Goal: Task Accomplishment & Management: Use online tool/utility

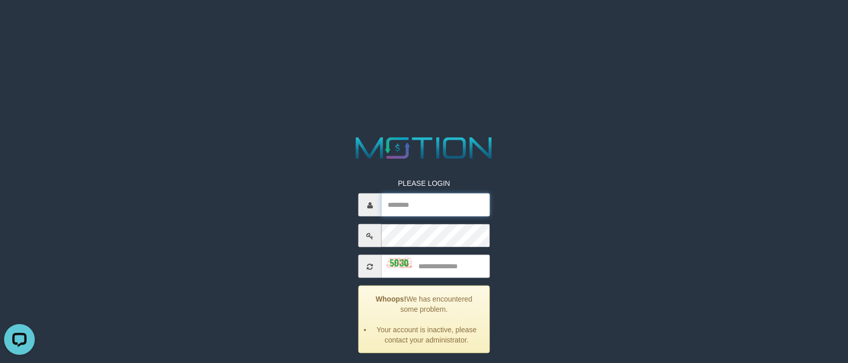
click at [426, 199] on input "text" at bounding box center [435, 204] width 108 height 23
type input "**********"
type input "****"
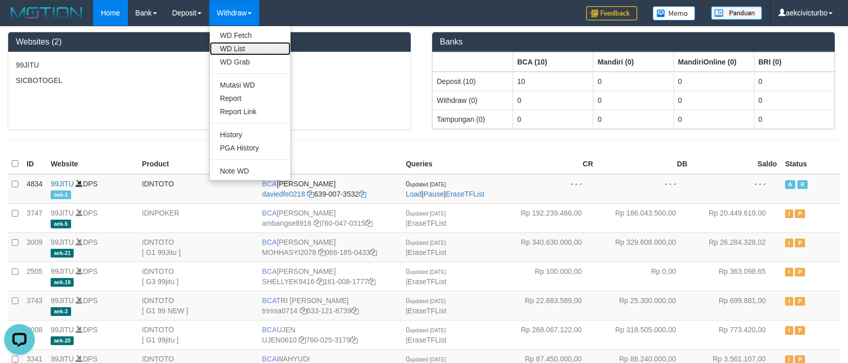
click at [244, 48] on link "WD List" at bounding box center [250, 48] width 81 height 13
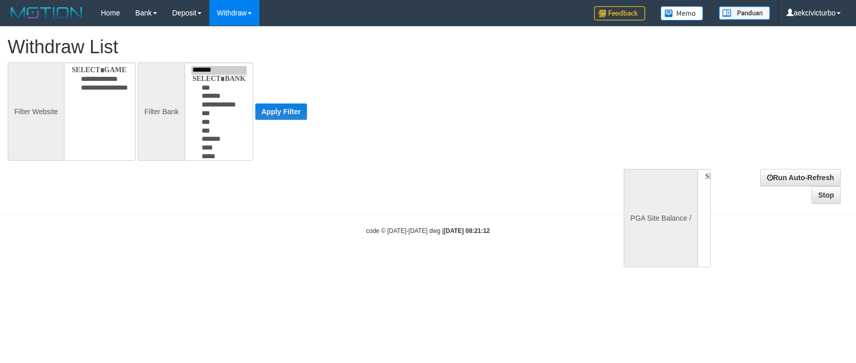
select select
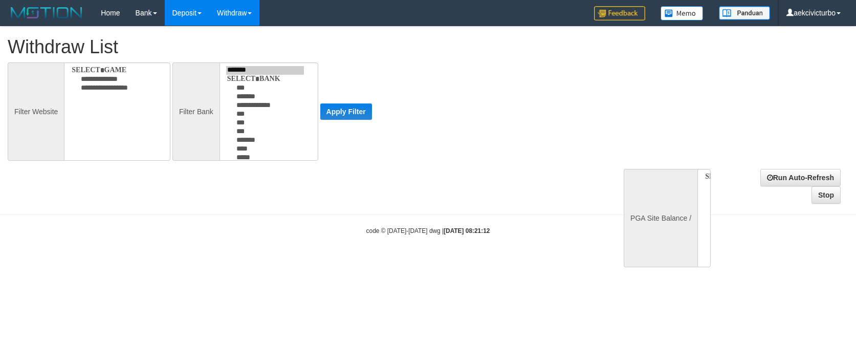
select select
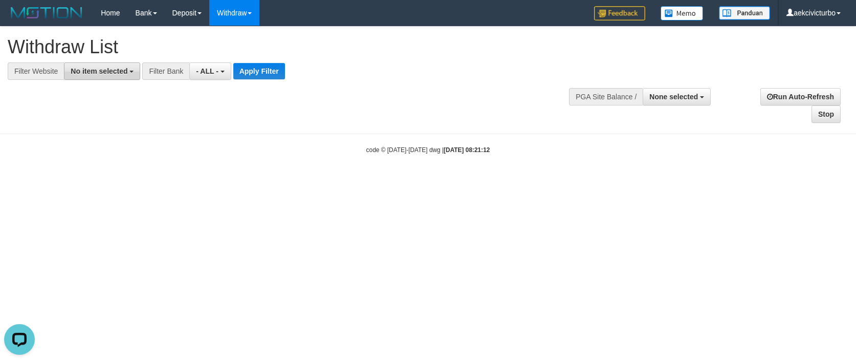
click at [100, 69] on span "No item selected" at bounding box center [99, 71] width 57 height 8
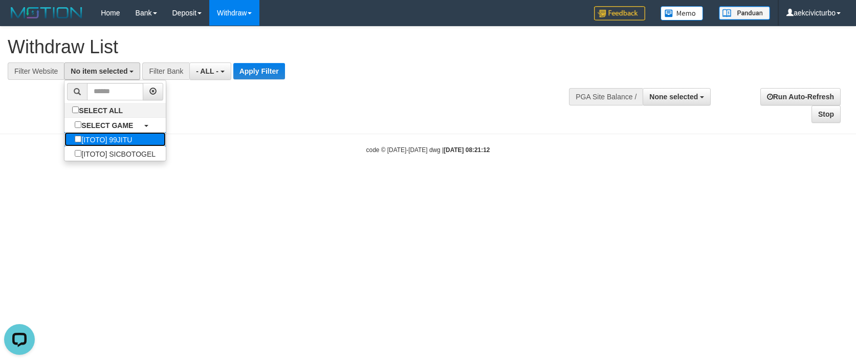
click at [122, 138] on label "[ITOTO] 99JITU" at bounding box center [103, 139] width 78 height 14
select select "***"
click at [213, 70] on button "- ALL -" at bounding box center [204, 70] width 41 height 17
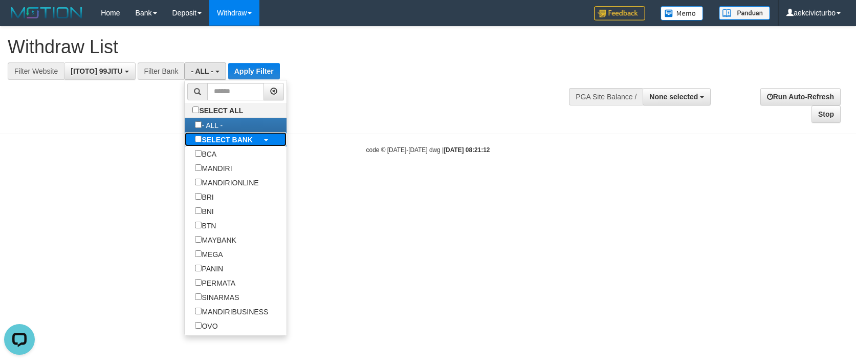
click at [238, 140] on b "SELECT BANK" at bounding box center [226, 140] width 51 height 8
select select "***"
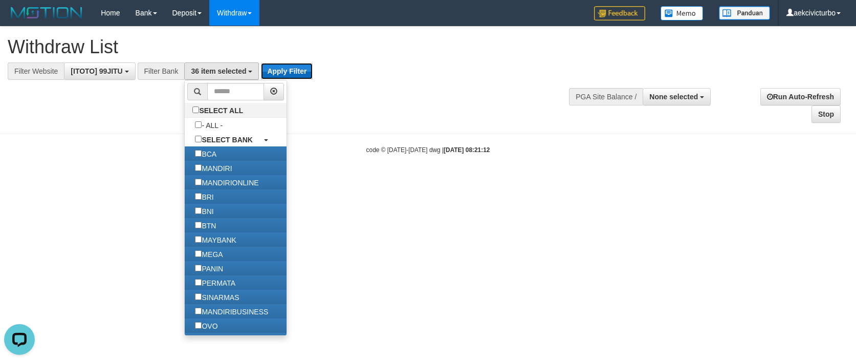
click at [274, 67] on button "Apply Filter" at bounding box center [287, 71] width 52 height 16
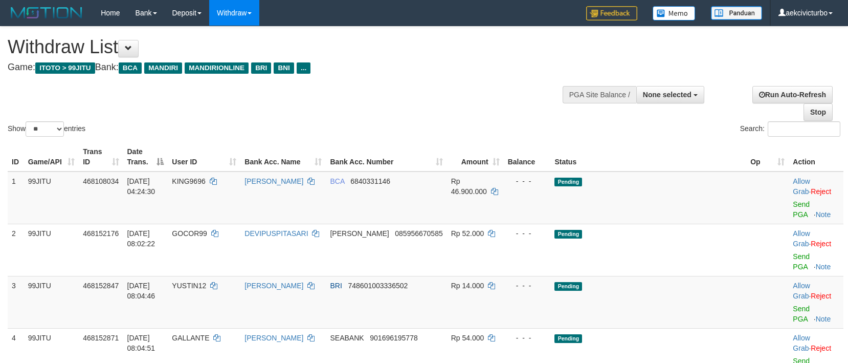
select select
select select "**"
click at [342, 281] on span "BRI" at bounding box center [336, 285] width 12 height 8
copy td "BRI"
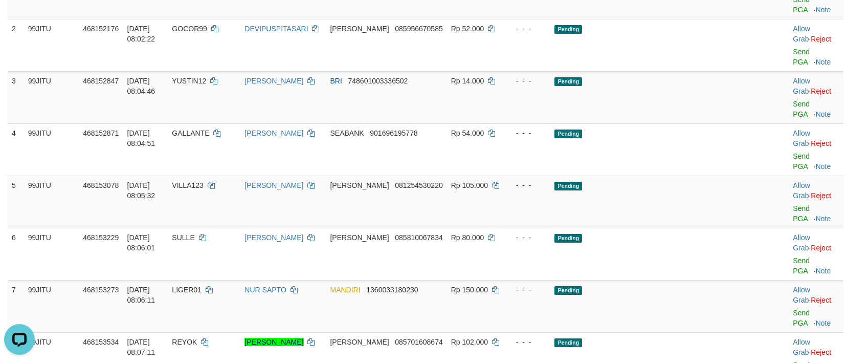
scroll to position [307, 0]
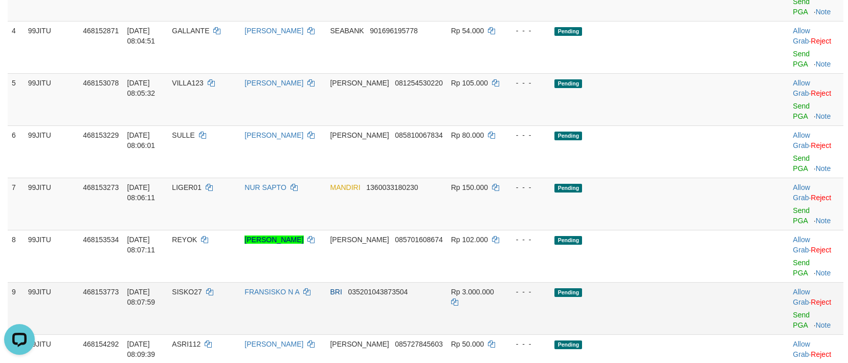
click at [201, 287] on span "SISKO27" at bounding box center [187, 291] width 30 height 8
copy td "SISKO27"
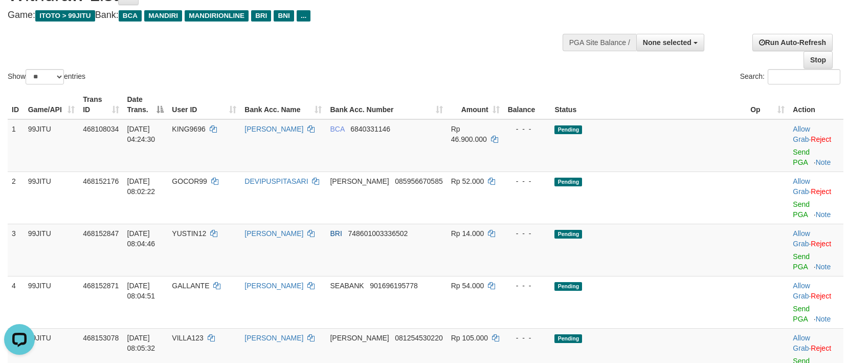
scroll to position [0, 0]
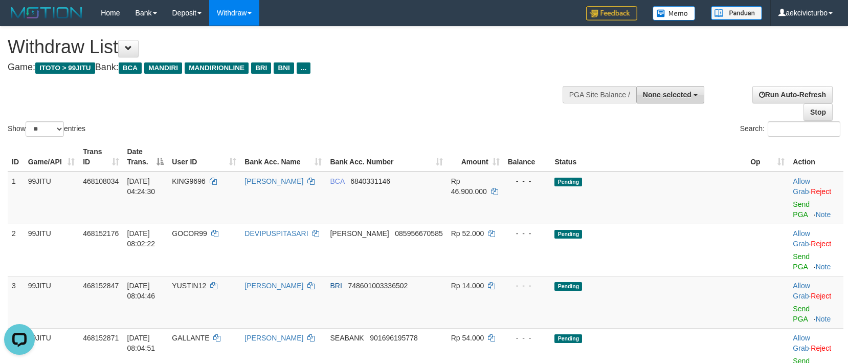
click at [686, 94] on span "None selected" at bounding box center [667, 95] width 49 height 8
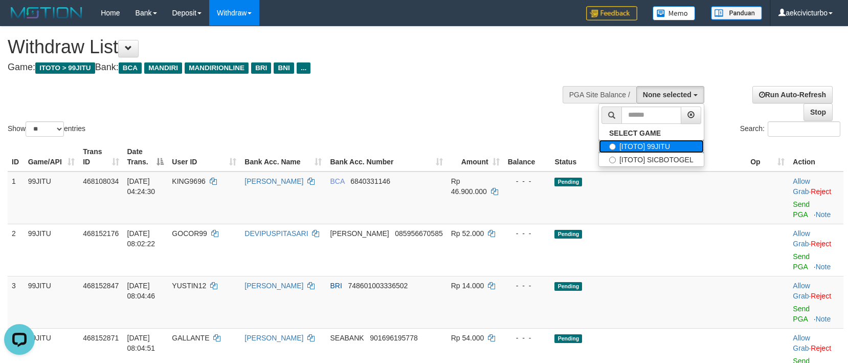
click at [667, 143] on label "[ITOTO] 99JITU" at bounding box center [651, 146] width 105 height 13
select select "***"
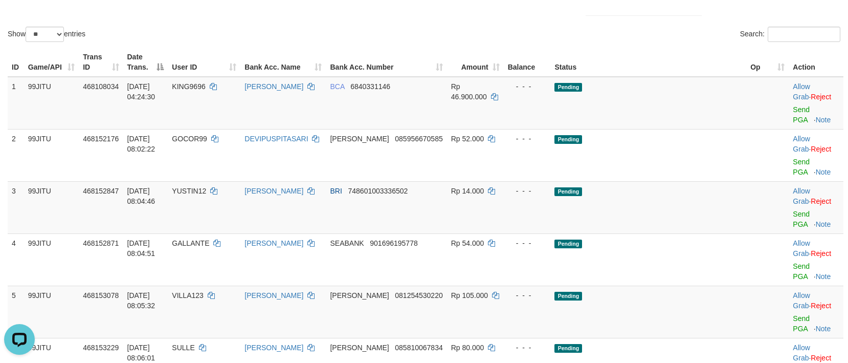
scroll to position [409, 0]
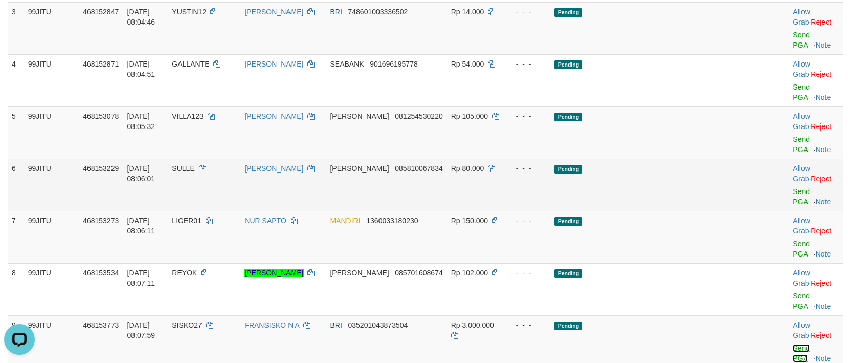
drag, startPoint x: 796, startPoint y: 266, endPoint x: 482, endPoint y: 136, distance: 339.7
click at [796, 344] on link "Send PGA" at bounding box center [801, 353] width 17 height 18
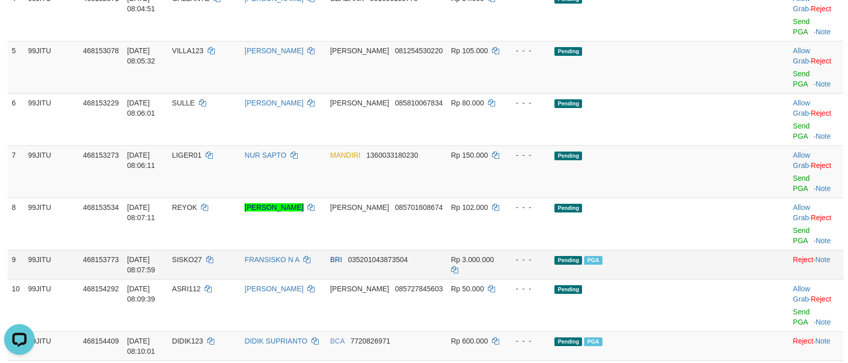
scroll to position [511, 0]
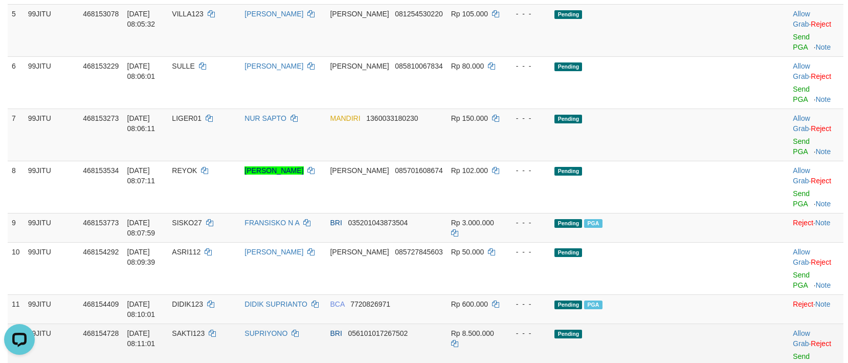
click at [205, 329] on span "SAKTI123" at bounding box center [188, 333] width 33 height 8
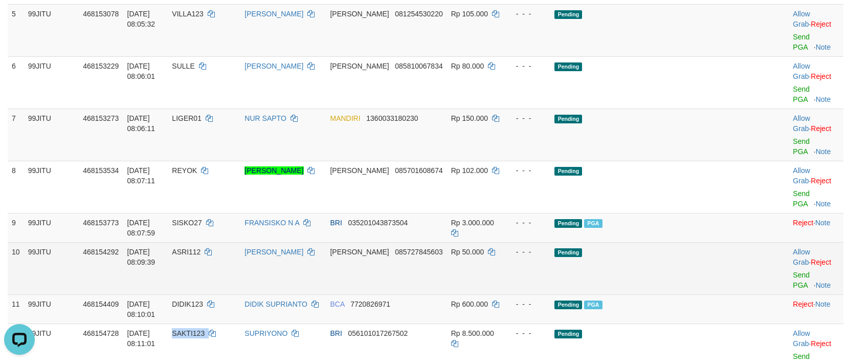
copy td "SAKTI123"
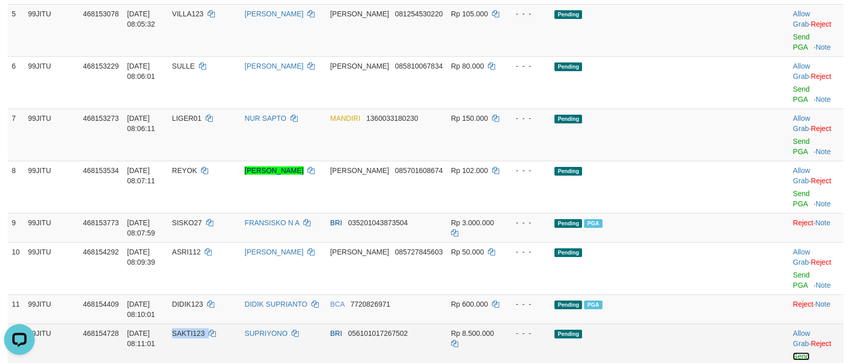
click at [793, 352] on link "Send PGA" at bounding box center [801, 361] width 17 height 18
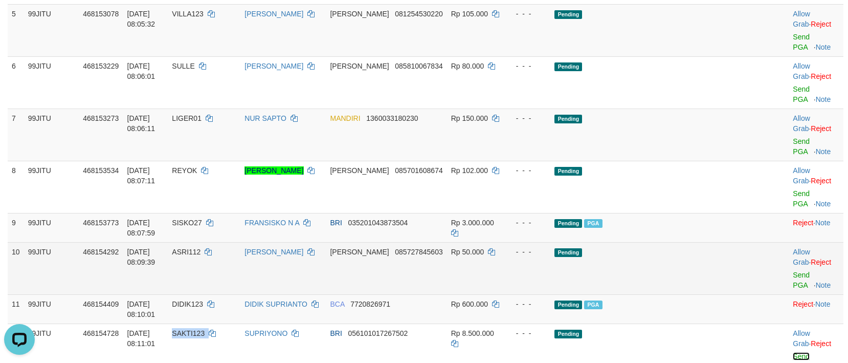
scroll to position [409, 0]
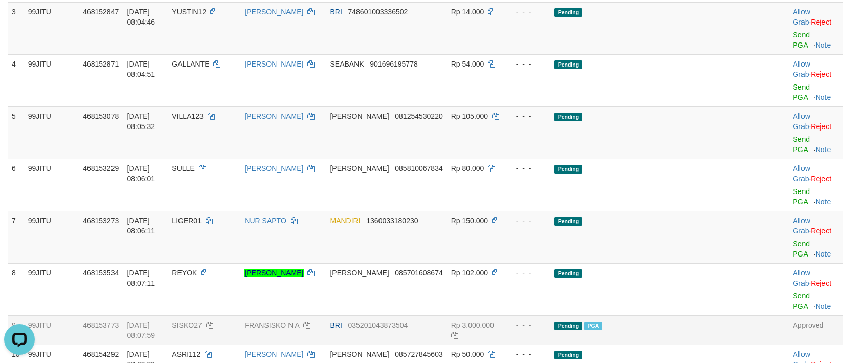
click at [667, 315] on td "Pending PGA" at bounding box center [648, 329] width 196 height 29
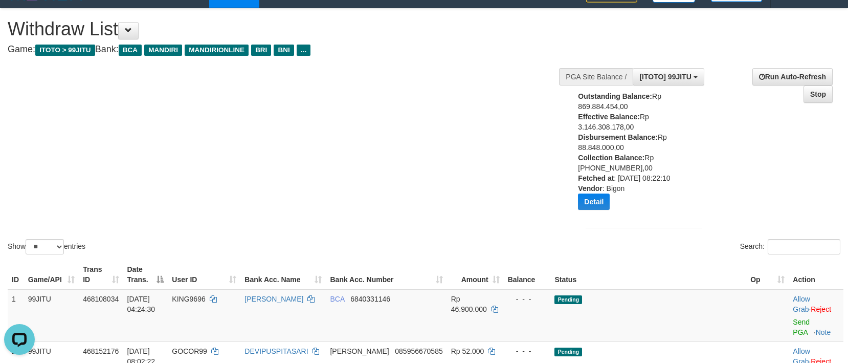
scroll to position [0, 0]
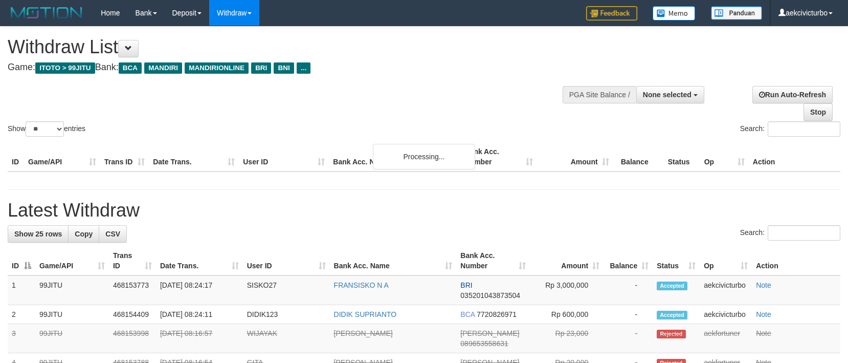
select select
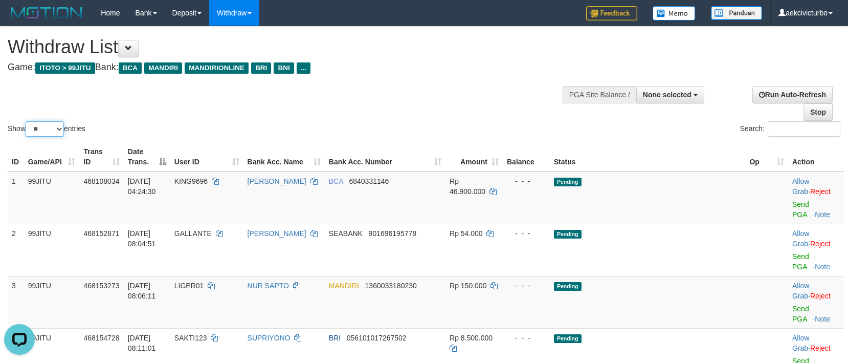
click at [54, 125] on select "** ** ** ***" at bounding box center [45, 128] width 38 height 15
select select "***"
click at [27, 121] on select "** ** ** ***" at bounding box center [45, 128] width 38 height 15
click at [494, 56] on h1 "Withdraw List" at bounding box center [281, 47] width 547 height 20
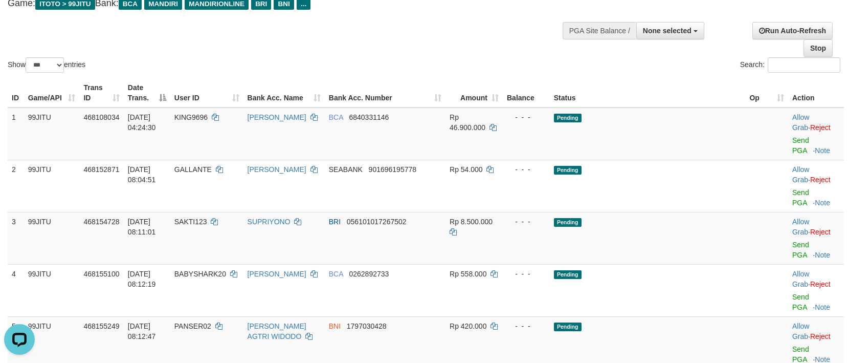
scroll to position [102, 0]
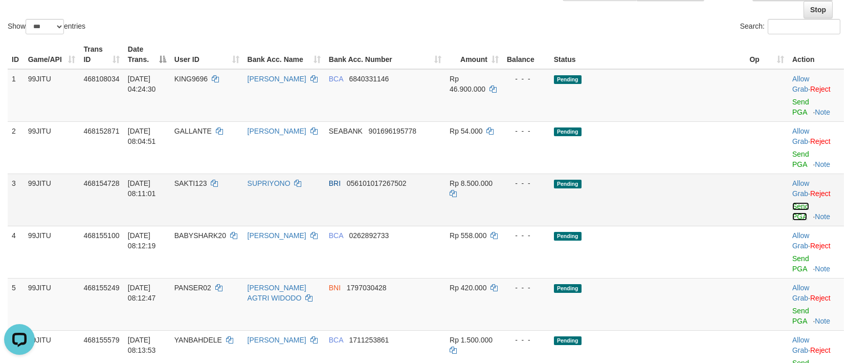
click at [792, 202] on link "Send PGA" at bounding box center [800, 211] width 17 height 18
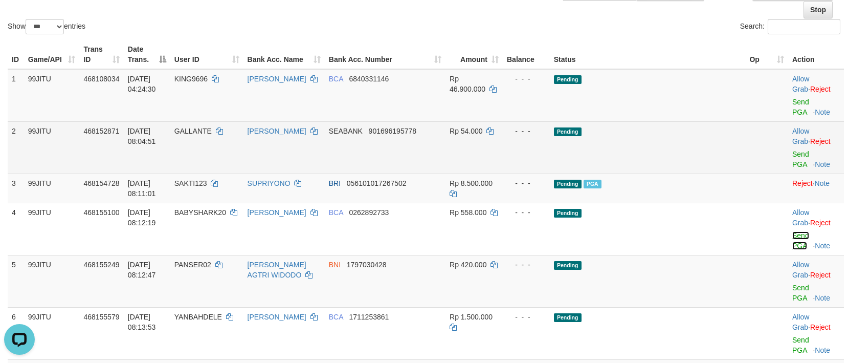
click at [792, 231] on link "Send PGA" at bounding box center [800, 240] width 17 height 18
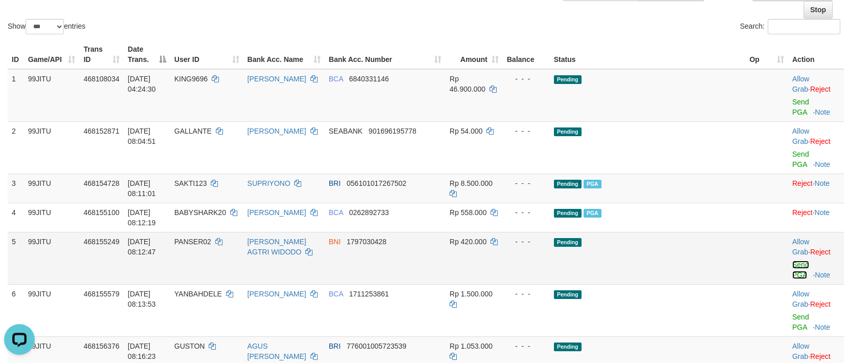
click at [792, 260] on link "Send PGA" at bounding box center [800, 269] width 17 height 18
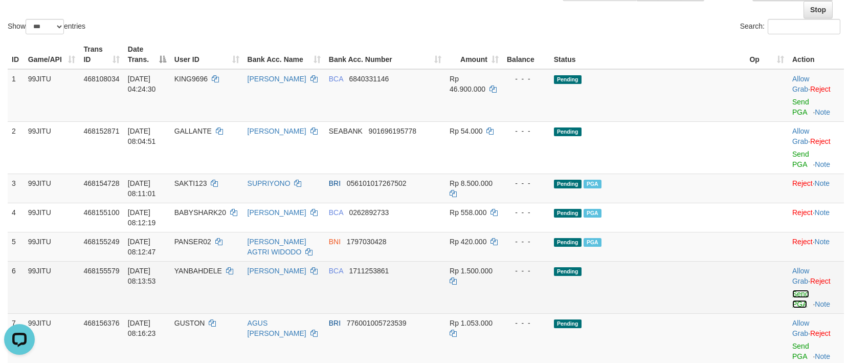
click at [792, 289] on link "Send PGA" at bounding box center [800, 298] width 17 height 18
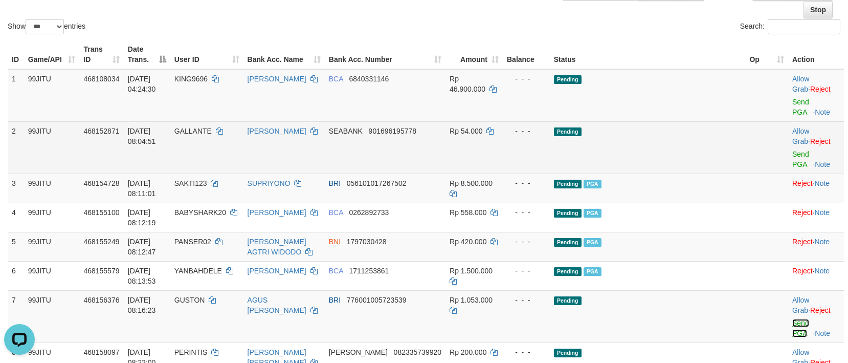
drag, startPoint x: 787, startPoint y: 303, endPoint x: 477, endPoint y: 142, distance: 350.2
click at [792, 319] on link "Send PGA" at bounding box center [800, 328] width 17 height 18
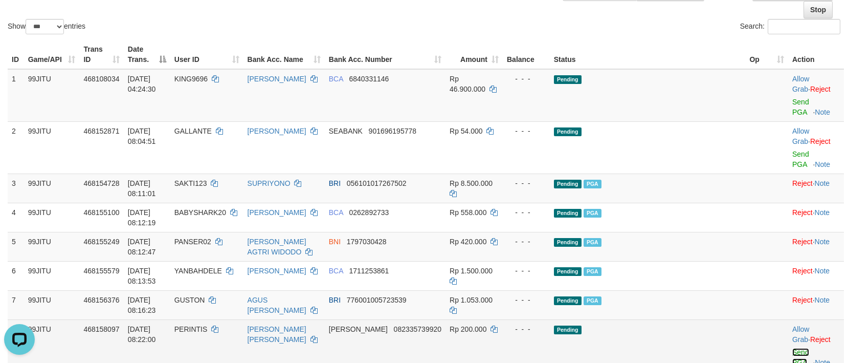
click at [792, 348] on link "Send PGA" at bounding box center [800, 357] width 17 height 18
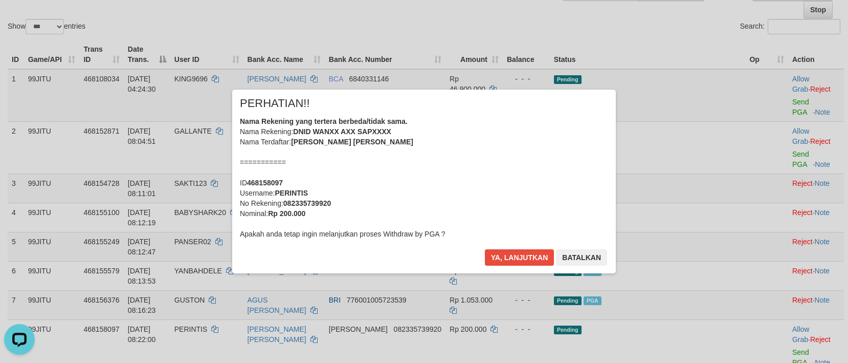
scroll to position [0, 0]
click at [524, 262] on button "Ya, lanjutkan" at bounding box center [520, 257] width 70 height 16
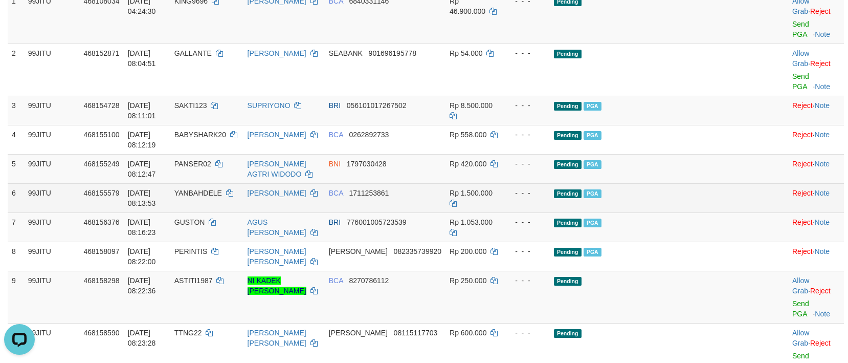
scroll to position [205, 0]
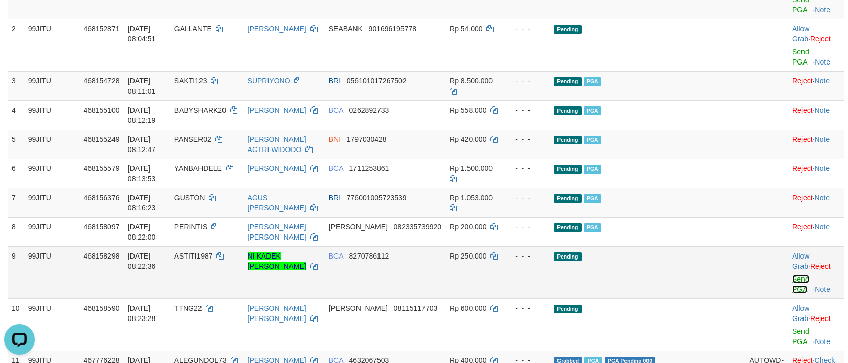
click at [792, 275] on link "Send PGA" at bounding box center [800, 284] width 17 height 18
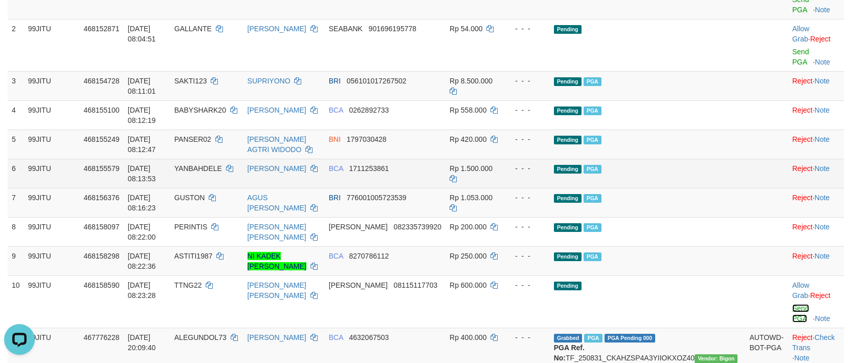
drag, startPoint x: 779, startPoint y: 288, endPoint x: 460, endPoint y: 140, distance: 351.9
click at [792, 304] on link "Send PGA" at bounding box center [800, 313] width 17 height 18
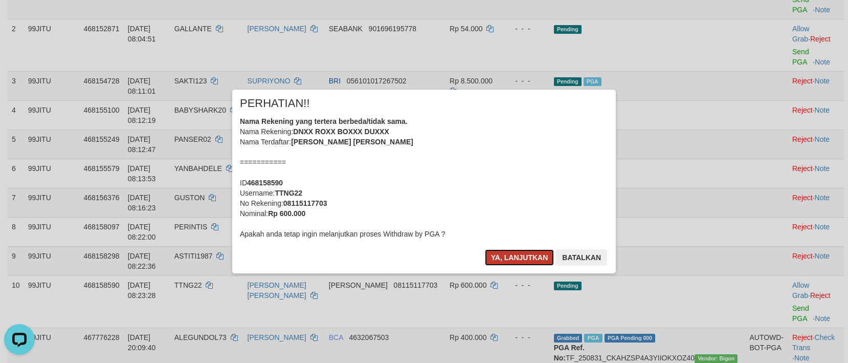
click at [541, 249] on button "Ya, lanjutkan" at bounding box center [520, 257] width 70 height 16
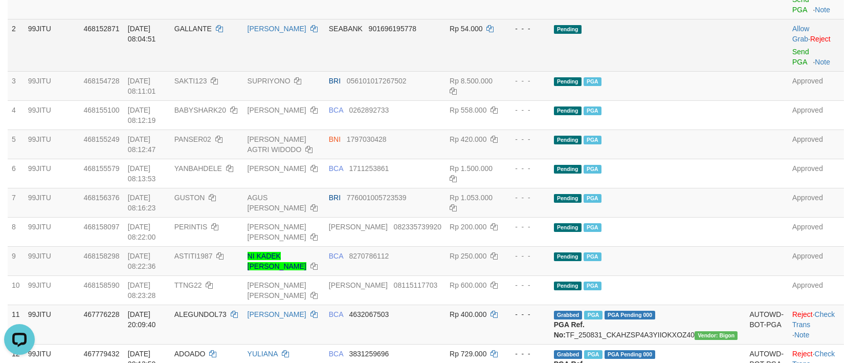
click at [713, 47] on td "Pending" at bounding box center [648, 45] width 196 height 52
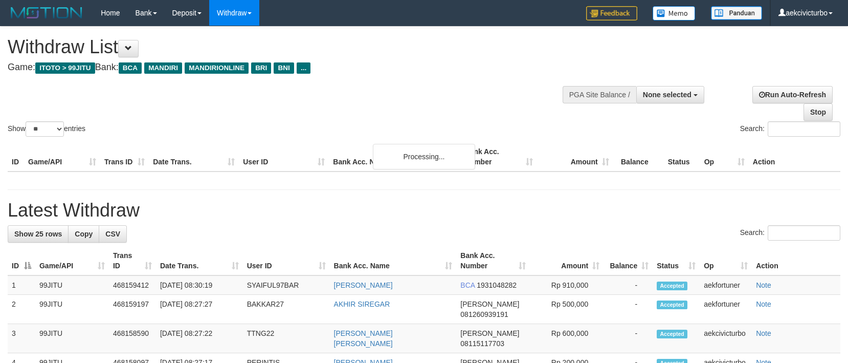
select select
select select "**"
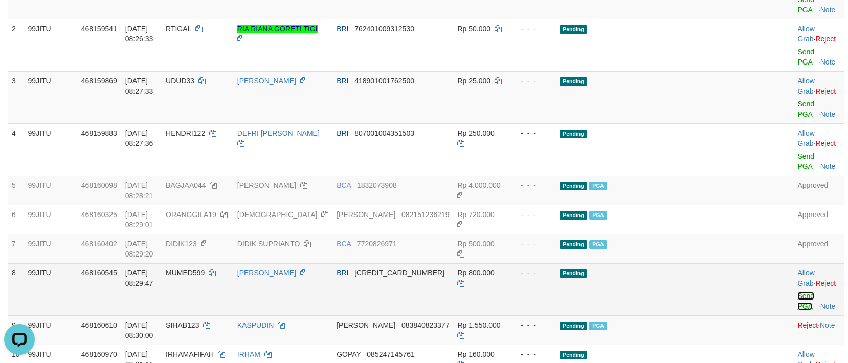
click at [797, 291] on link "Send PGA" at bounding box center [805, 300] width 17 height 18
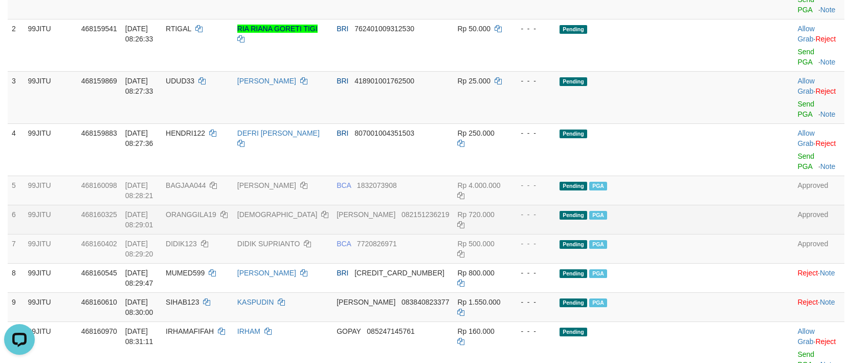
scroll to position [102, 0]
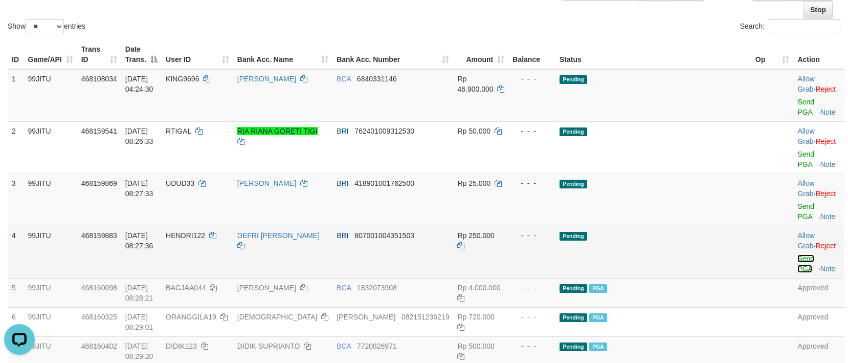
click at [797, 254] on link "Send PGA" at bounding box center [805, 263] width 17 height 18
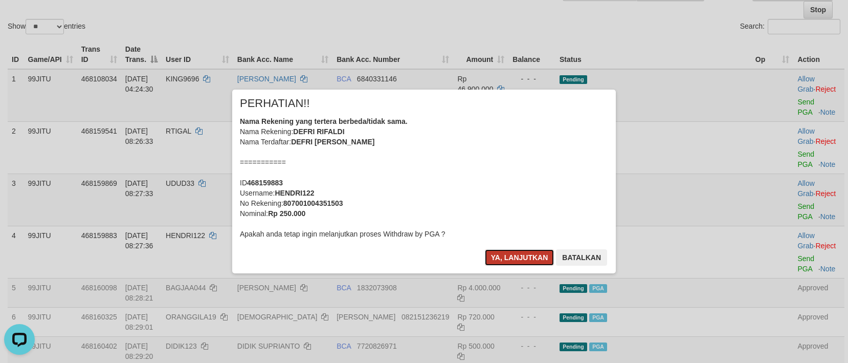
click at [527, 253] on button "Ya, lanjutkan" at bounding box center [520, 257] width 70 height 16
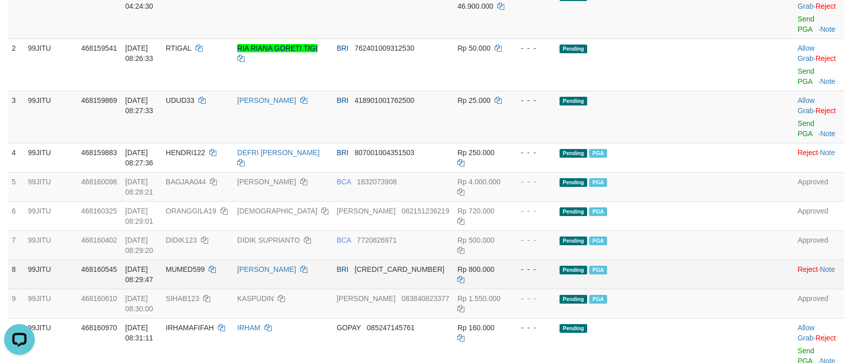
scroll to position [205, 0]
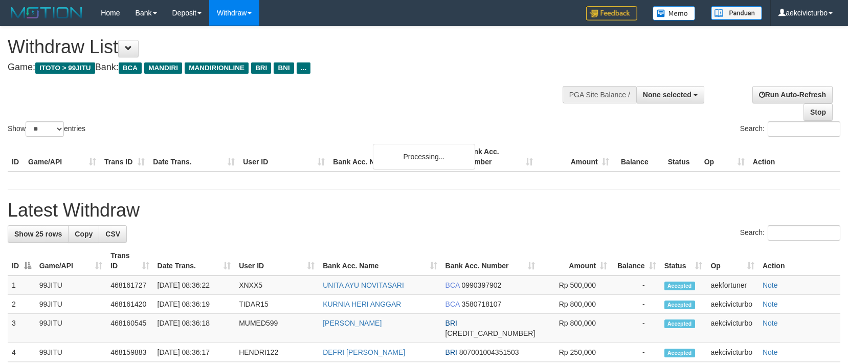
select select
select select "**"
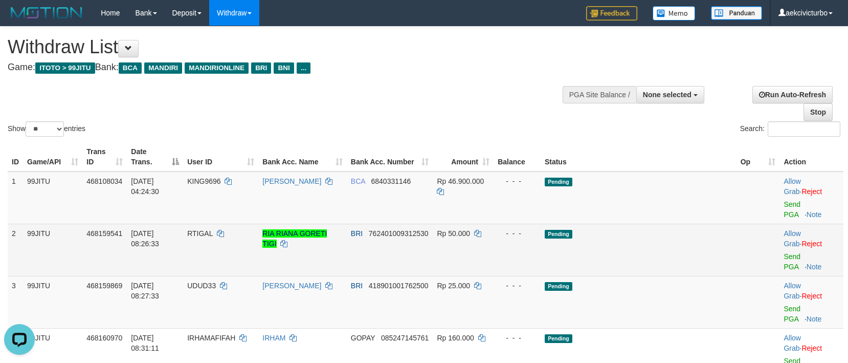
click at [213, 223] on td "RTIGAL" at bounding box center [220, 249] width 75 height 52
copy td "RTIGAL"
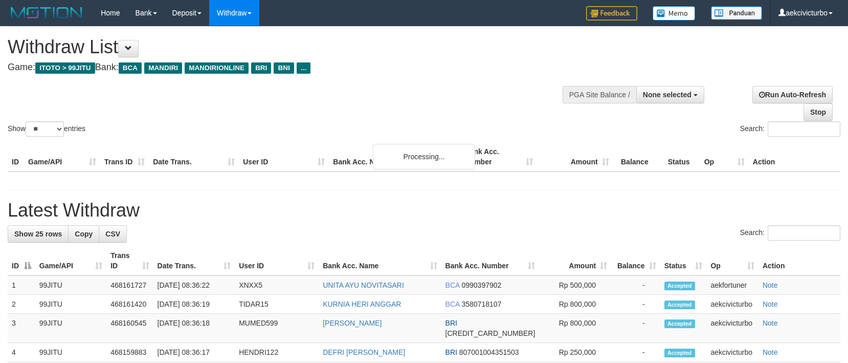
select select
select select "**"
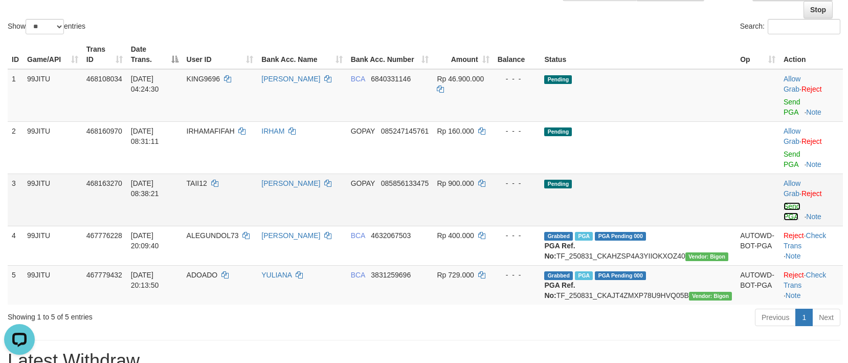
click at [787, 202] on link "Send PGA" at bounding box center [791, 211] width 17 height 18
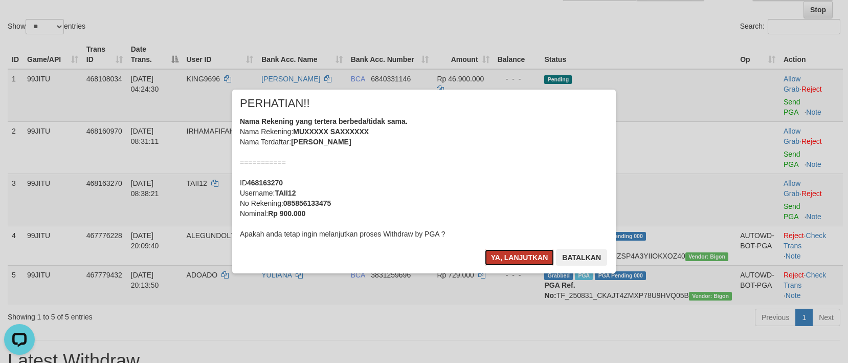
click at [509, 254] on button "Ya, lanjutkan" at bounding box center [520, 257] width 70 height 16
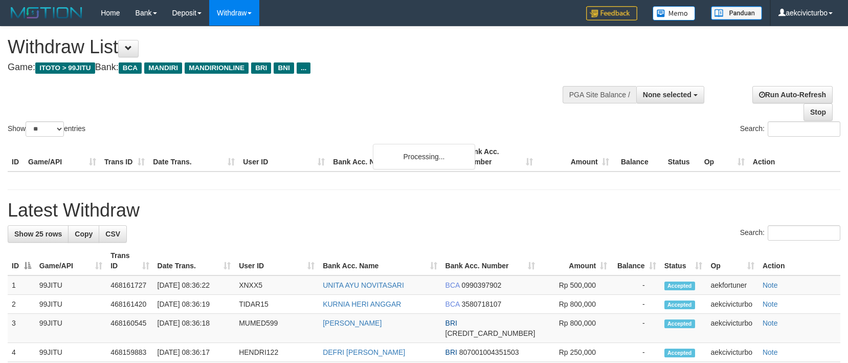
select select
select select "**"
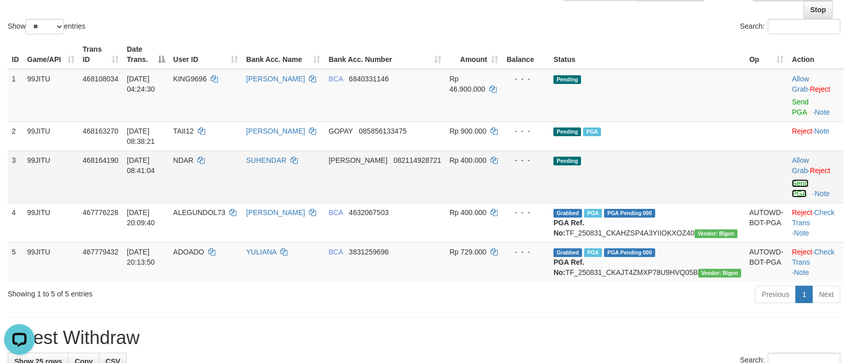
drag, startPoint x: 786, startPoint y: 173, endPoint x: 483, endPoint y: 144, distance: 304.7
click at [792, 179] on link "Send PGA" at bounding box center [800, 188] width 17 height 18
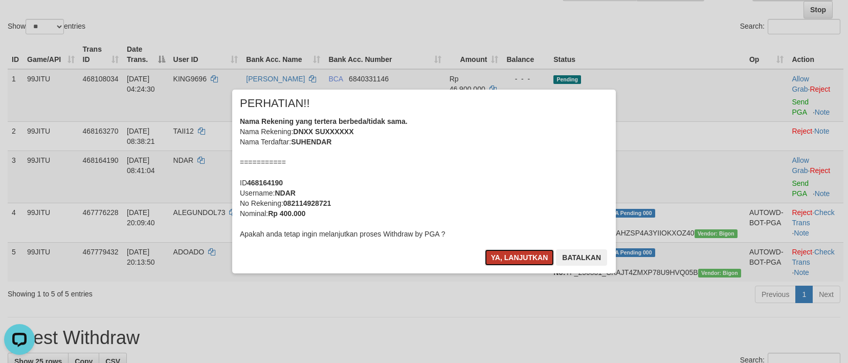
click at [508, 257] on button "Ya, lanjutkan" at bounding box center [520, 257] width 70 height 16
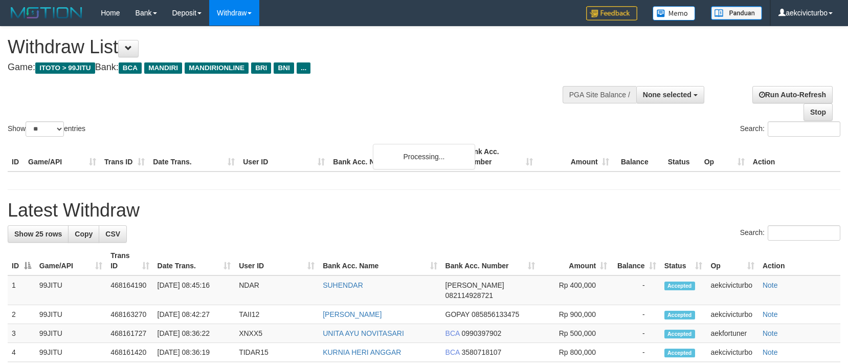
select select
select select "**"
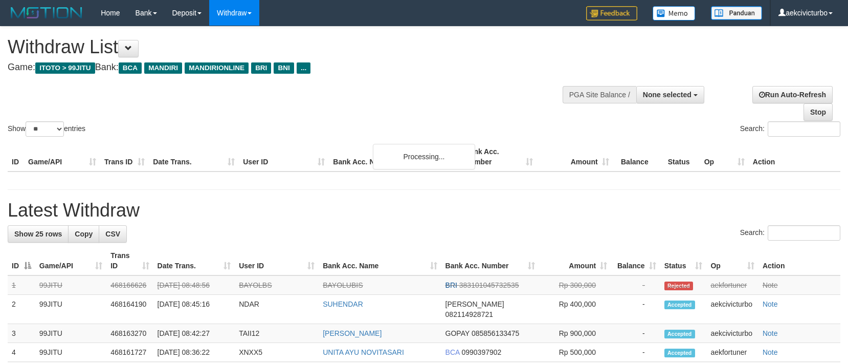
select select
select select "**"
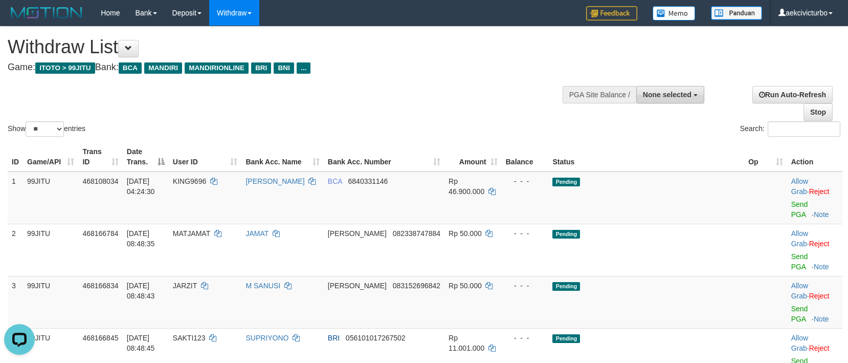
click at [686, 88] on button "None selected" at bounding box center [670, 94] width 68 height 17
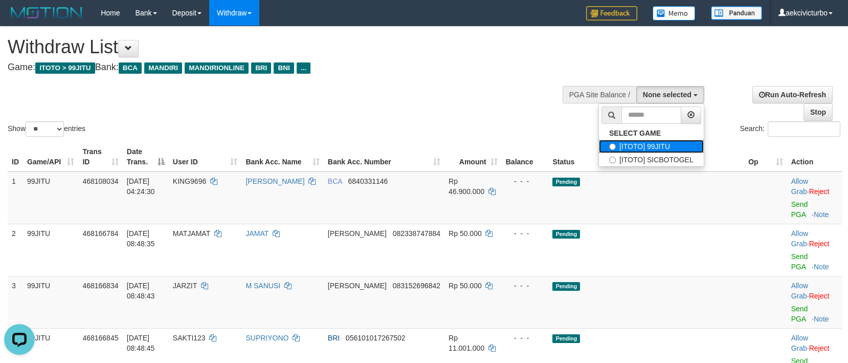
click at [674, 150] on label "[ITOTO] 99JITU" at bounding box center [651, 146] width 105 height 13
select select "***"
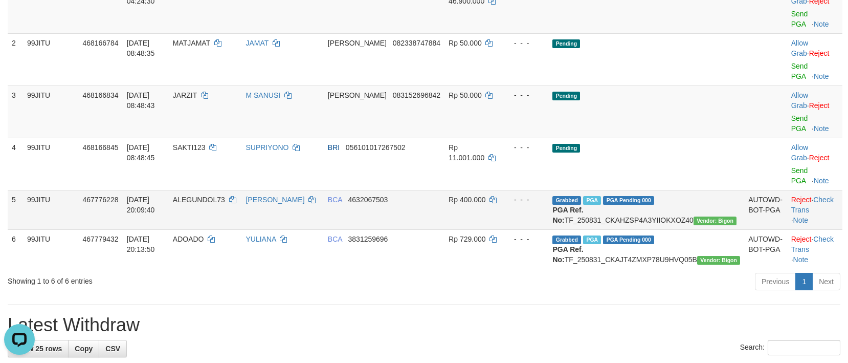
scroll to position [307, 0]
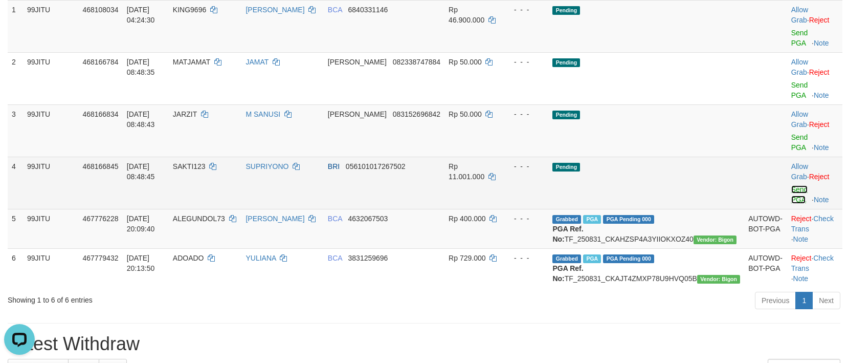
click at [791, 185] on link "Send PGA" at bounding box center [799, 194] width 17 height 18
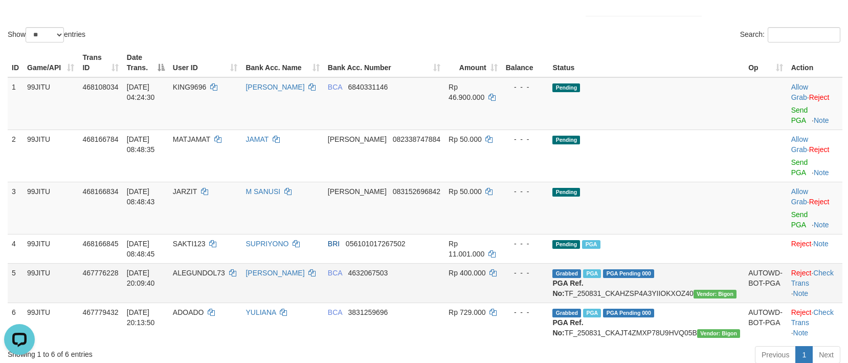
scroll to position [205, 0]
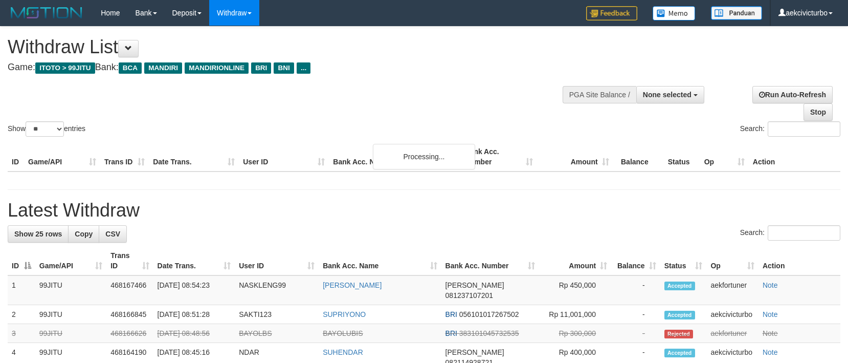
select select
select select "**"
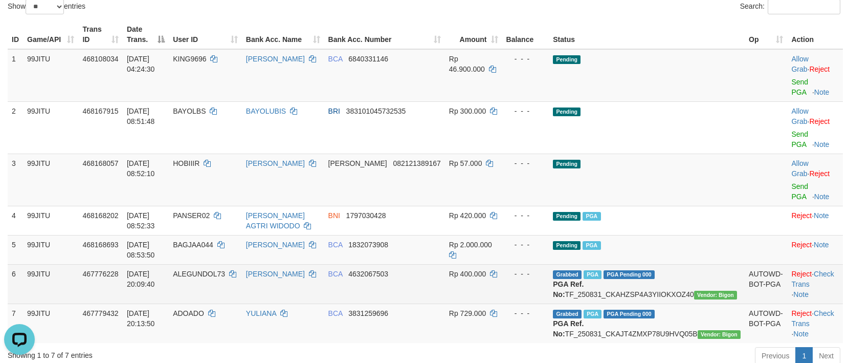
scroll to position [102, 0]
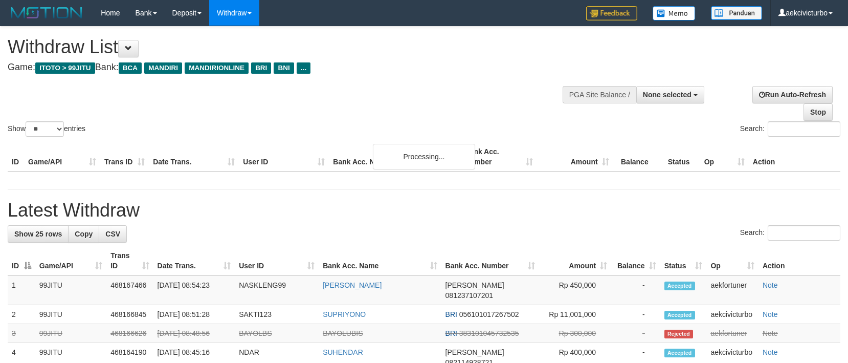
select select
select select "**"
select select
select select "**"
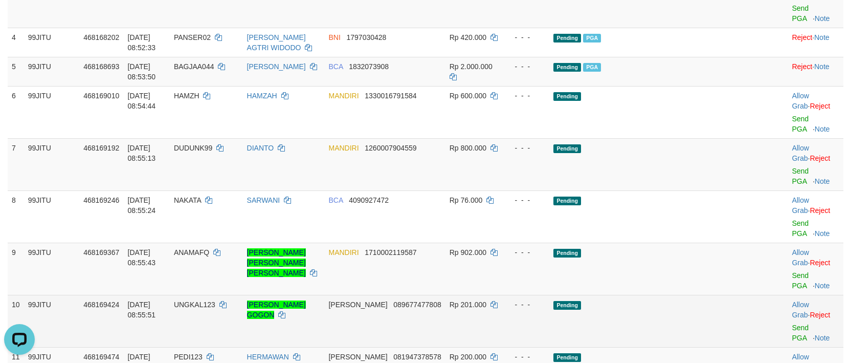
scroll to position [205, 0]
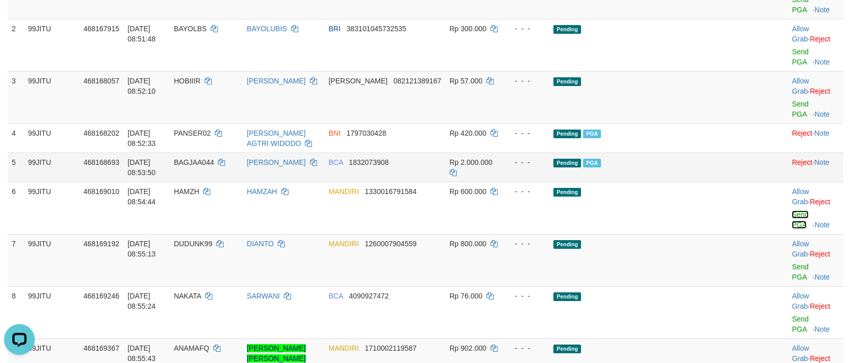
drag, startPoint x: 802, startPoint y: 182, endPoint x: 472, endPoint y: 140, distance: 332.4
click at [801, 210] on link "Send PGA" at bounding box center [800, 219] width 17 height 18
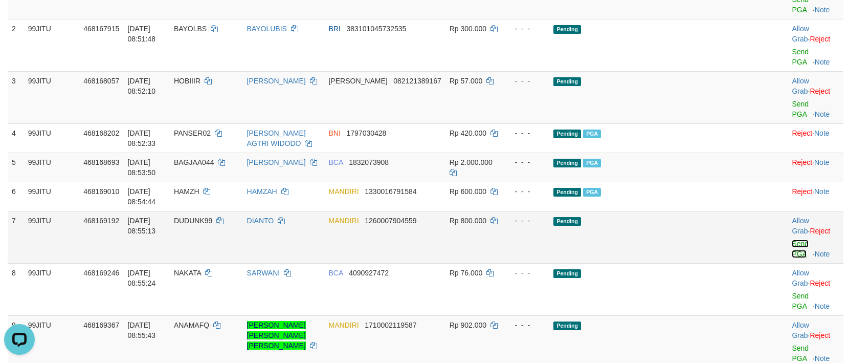
drag, startPoint x: 793, startPoint y: 211, endPoint x: 484, endPoint y: 134, distance: 318.6
click at [792, 239] on link "Send PGA" at bounding box center [800, 248] width 17 height 18
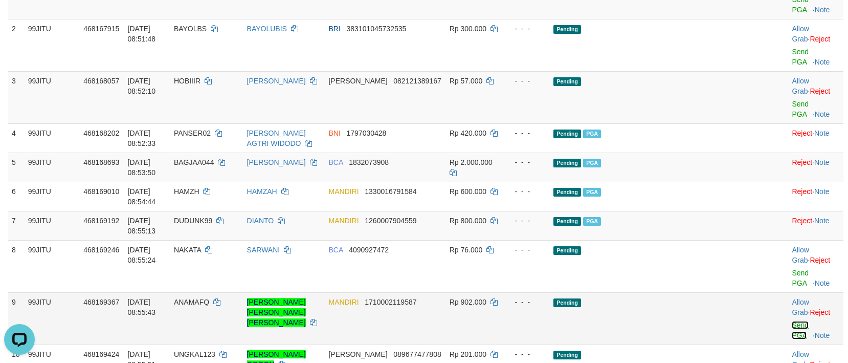
click at [792, 321] on link "Send PGA" at bounding box center [800, 330] width 17 height 18
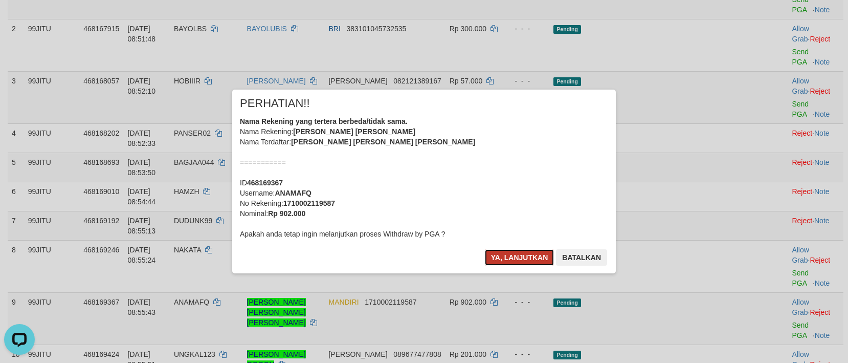
click at [507, 258] on button "Ya, lanjutkan" at bounding box center [520, 257] width 70 height 16
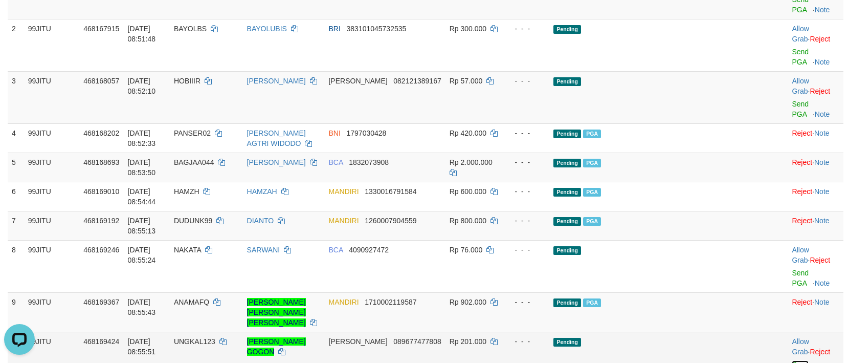
click at [792, 360] on link "Send PGA" at bounding box center [800, 369] width 17 height 18
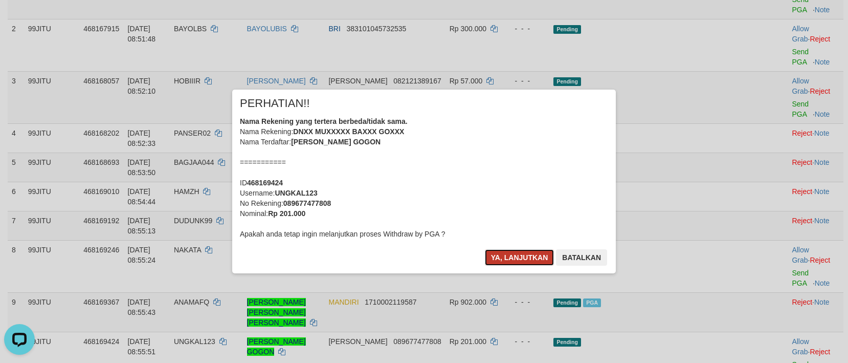
click at [526, 251] on button "Ya, lanjutkan" at bounding box center [520, 257] width 70 height 16
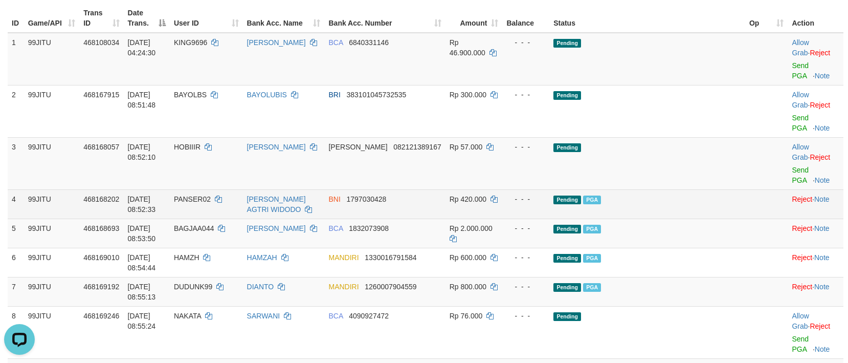
scroll to position [102, 0]
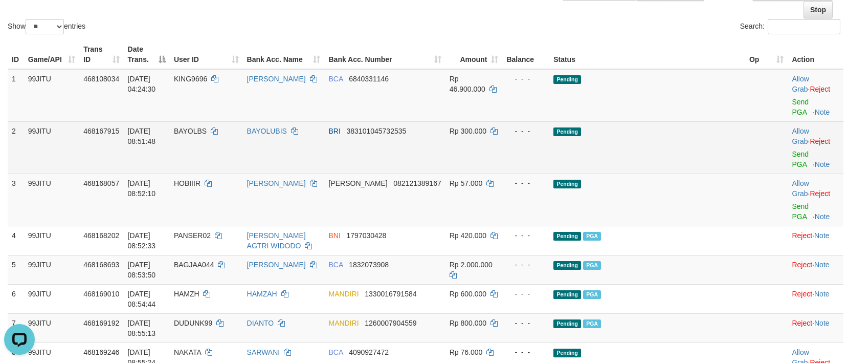
click at [207, 127] on span "BAYOLBS" at bounding box center [190, 131] width 33 height 8
copy td "BAYOLBS"
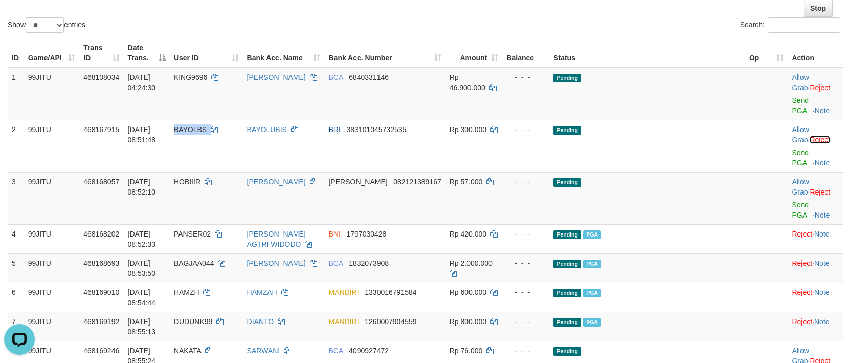
scroll to position [0, 0]
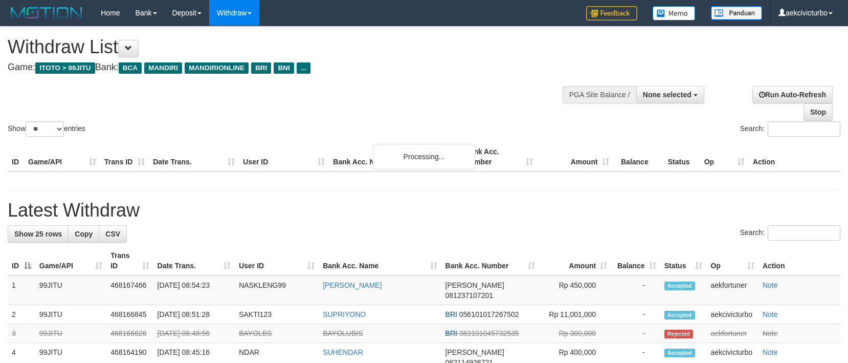
select select
select select "**"
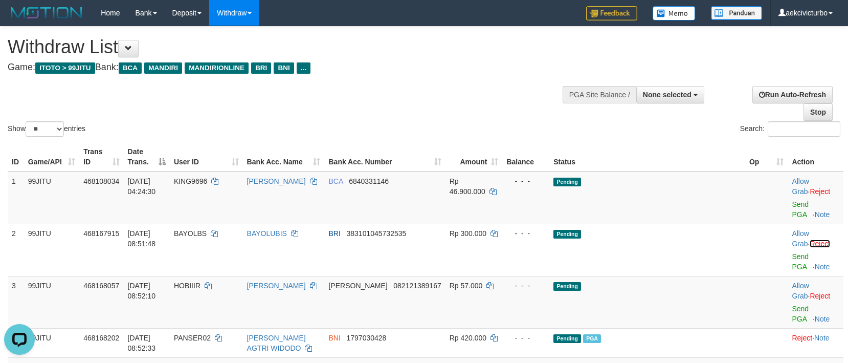
drag, startPoint x: 814, startPoint y: 234, endPoint x: 466, endPoint y: 121, distance: 366.0
click at [814, 239] on link "Reject" at bounding box center [819, 243] width 20 height 8
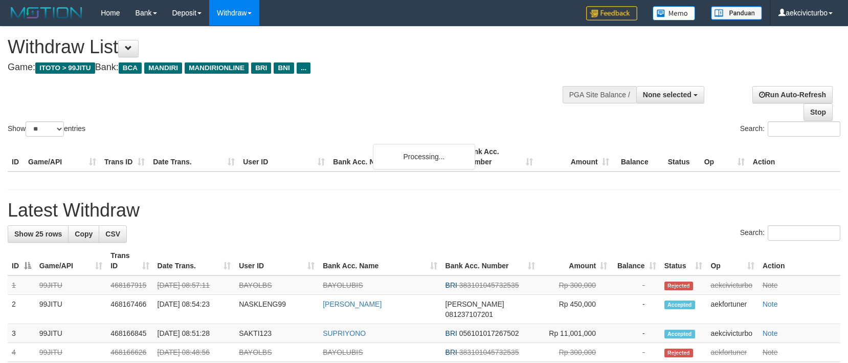
select select
select select "**"
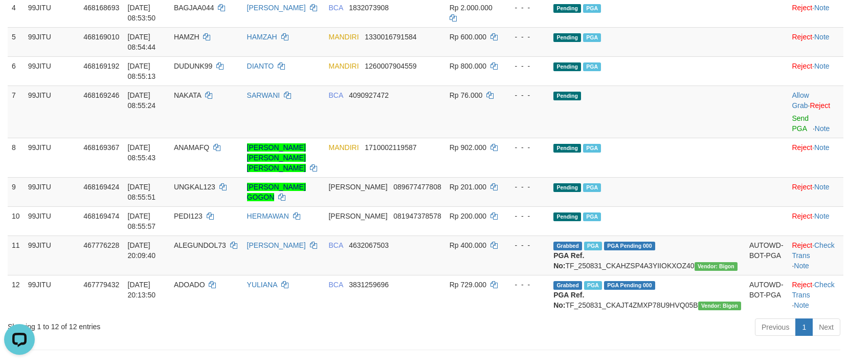
scroll to position [205, 0]
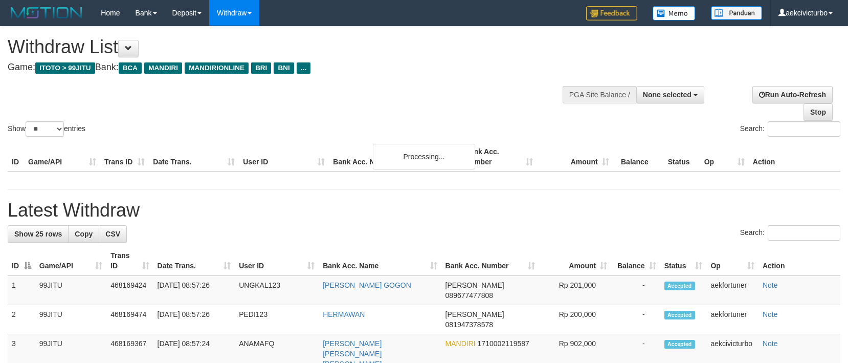
select select
select select "**"
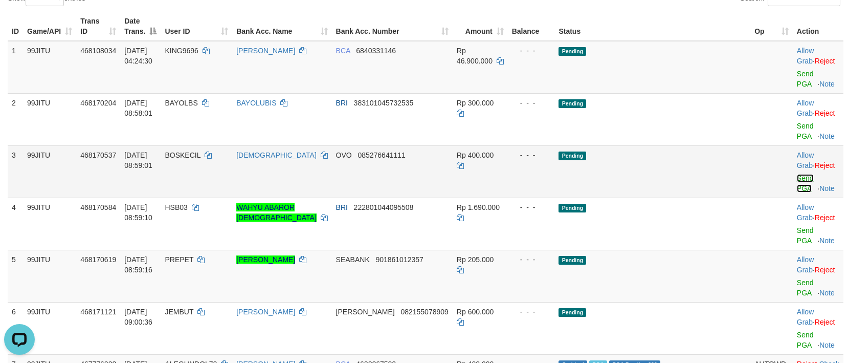
drag, startPoint x: 790, startPoint y: 156, endPoint x: 467, endPoint y: 143, distance: 322.9
click at [797, 174] on link "Send PGA" at bounding box center [805, 183] width 17 height 18
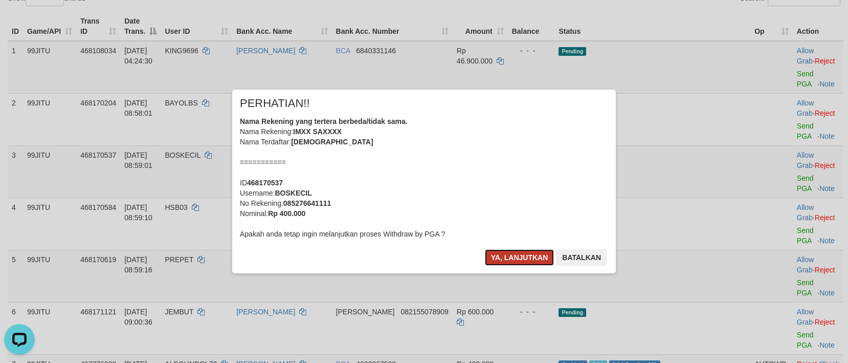
click at [510, 259] on button "Ya, lanjutkan" at bounding box center [520, 257] width 70 height 16
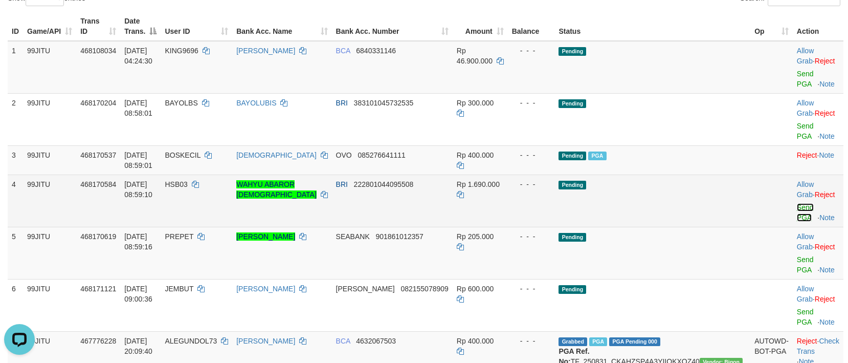
click at [805, 203] on link "Send PGA" at bounding box center [805, 212] width 17 height 18
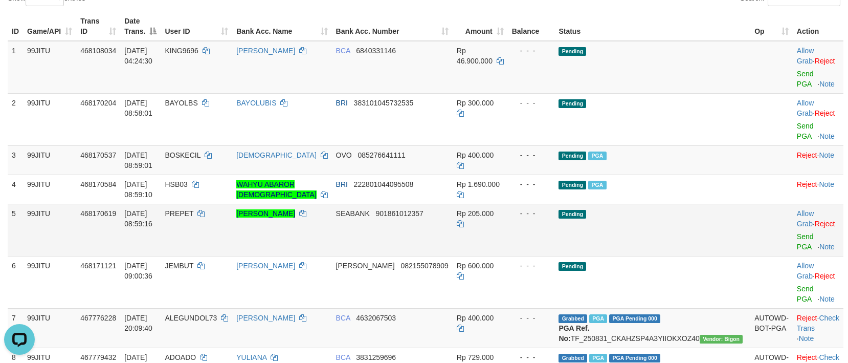
click at [793, 211] on td "Allow Grab · Reject Send PGA · Note" at bounding box center [818, 230] width 51 height 52
click at [797, 232] on link "Send PGA" at bounding box center [805, 241] width 17 height 18
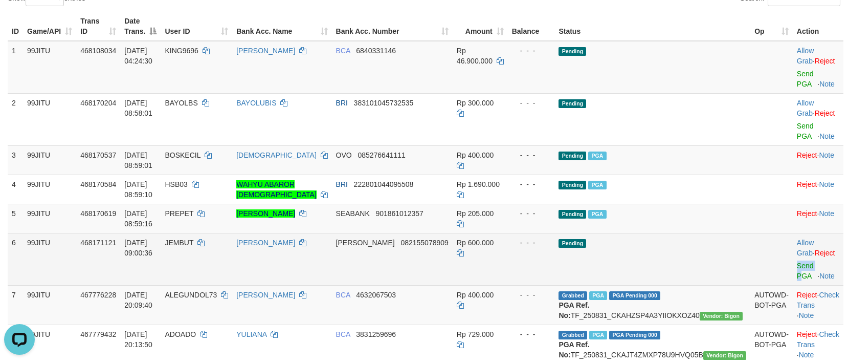
click at [797, 239] on td "Allow Grab · Reject Send PGA · Note" at bounding box center [818, 259] width 51 height 52
click at [797, 261] on link "Send PGA" at bounding box center [805, 270] width 17 height 18
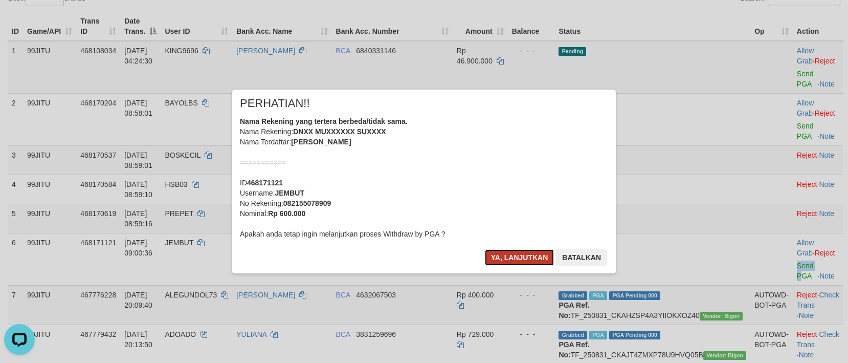
click at [544, 251] on button "Ya, lanjutkan" at bounding box center [520, 257] width 70 height 16
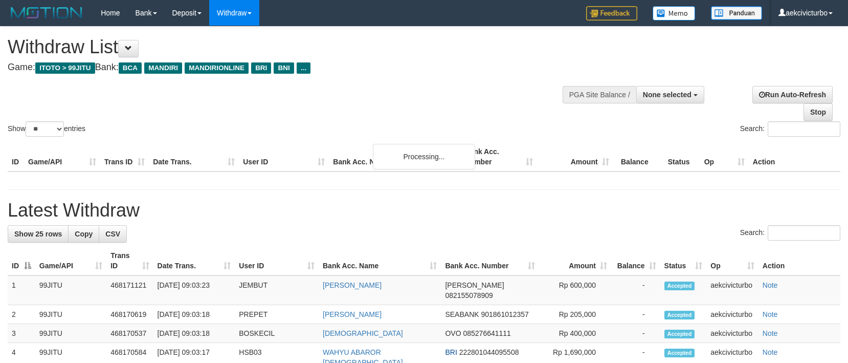
select select
select select "**"
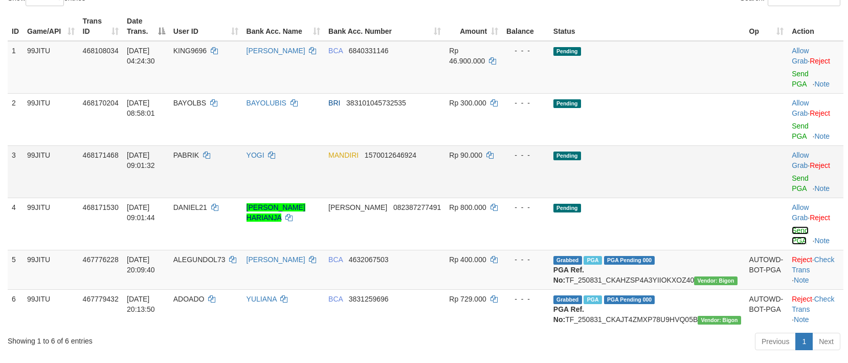
drag, startPoint x: 780, startPoint y: 197, endPoint x: 475, endPoint y: 138, distance: 310.6
click at [792, 226] on link "Send PGA" at bounding box center [800, 235] width 17 height 18
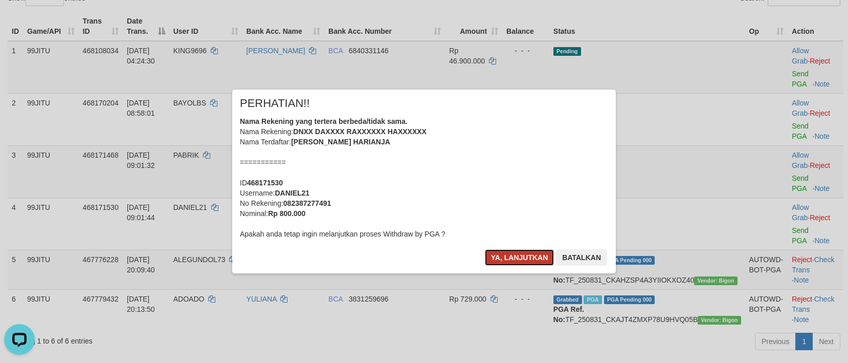
click at [515, 254] on button "Ya, lanjutkan" at bounding box center [520, 257] width 70 height 16
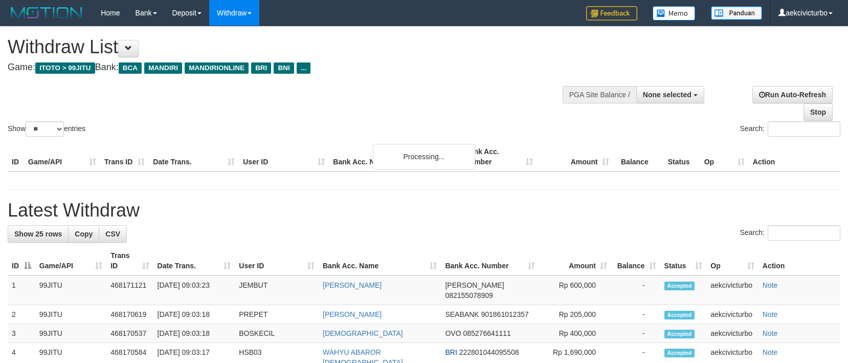
select select
select select "**"
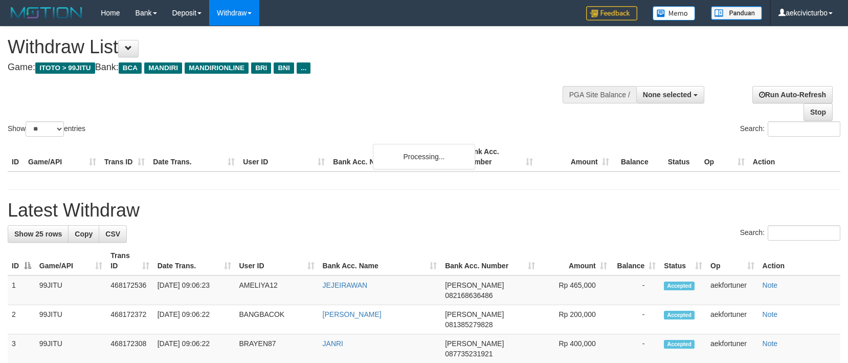
select select
select select "**"
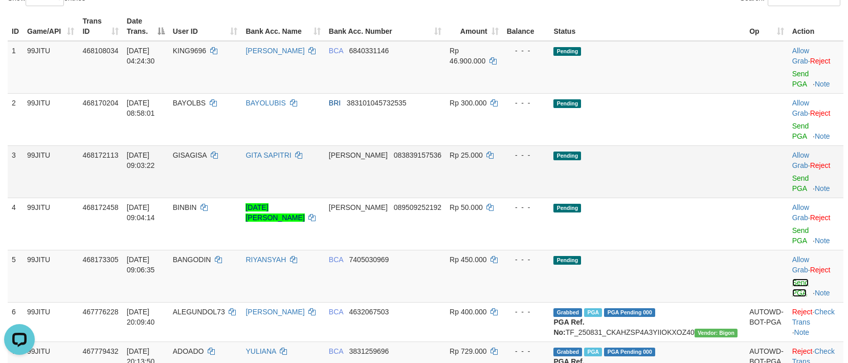
click at [799, 278] on link "Send PGA" at bounding box center [800, 287] width 17 height 18
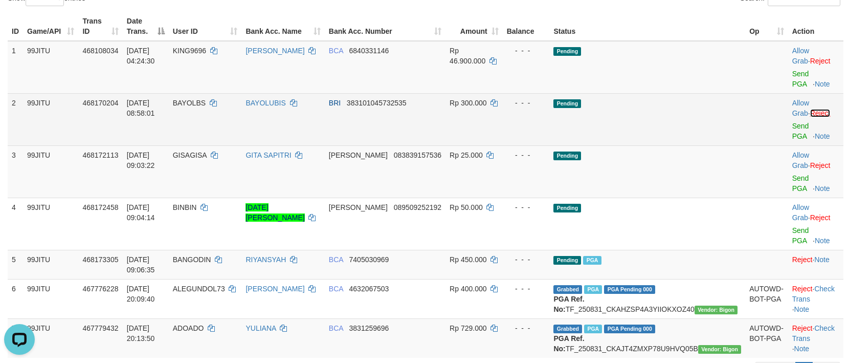
click at [815, 109] on link "Reject" at bounding box center [820, 113] width 20 height 8
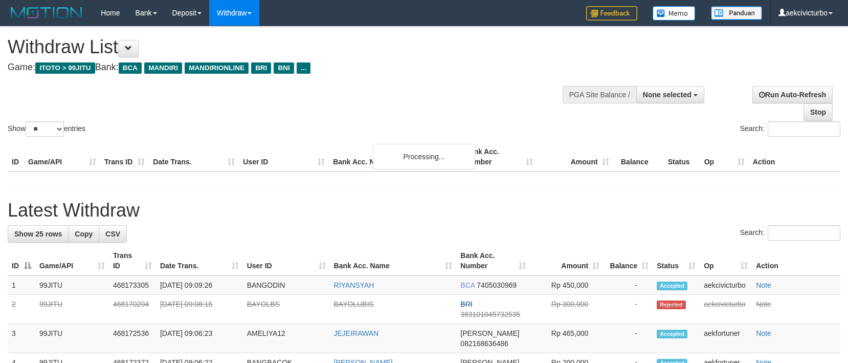
select select
select select "**"
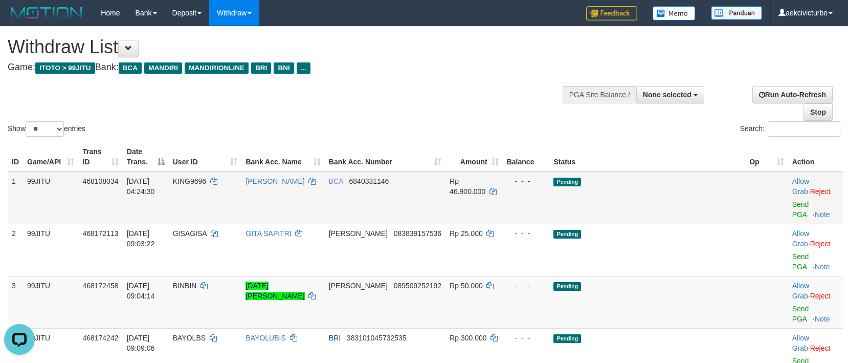
scroll to position [102, 0]
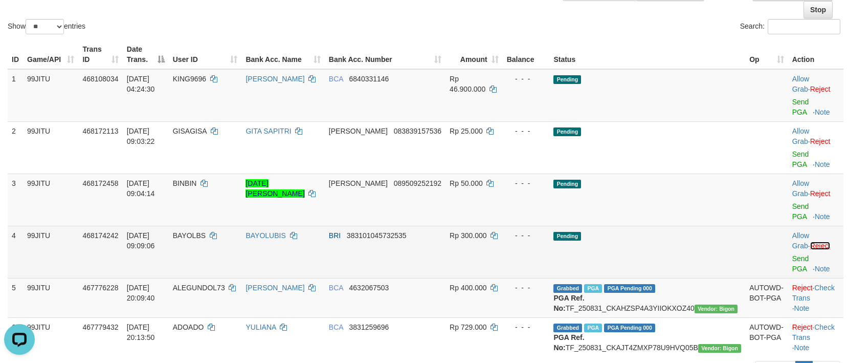
click at [811, 241] on link "Reject" at bounding box center [820, 245] width 20 height 8
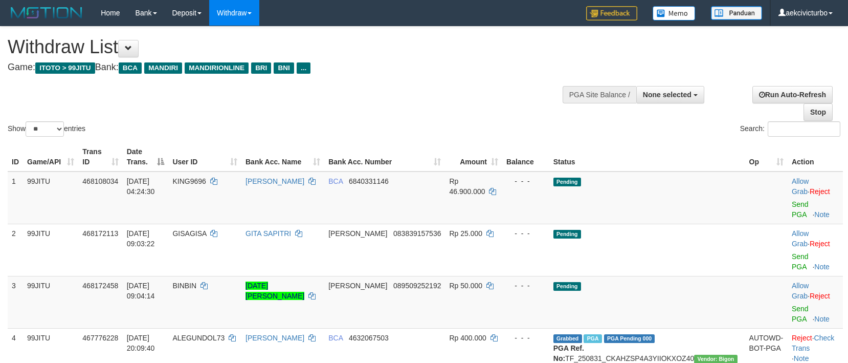
select select
select select "**"
